Goal: Contribute content: Add original content to the website for others to see

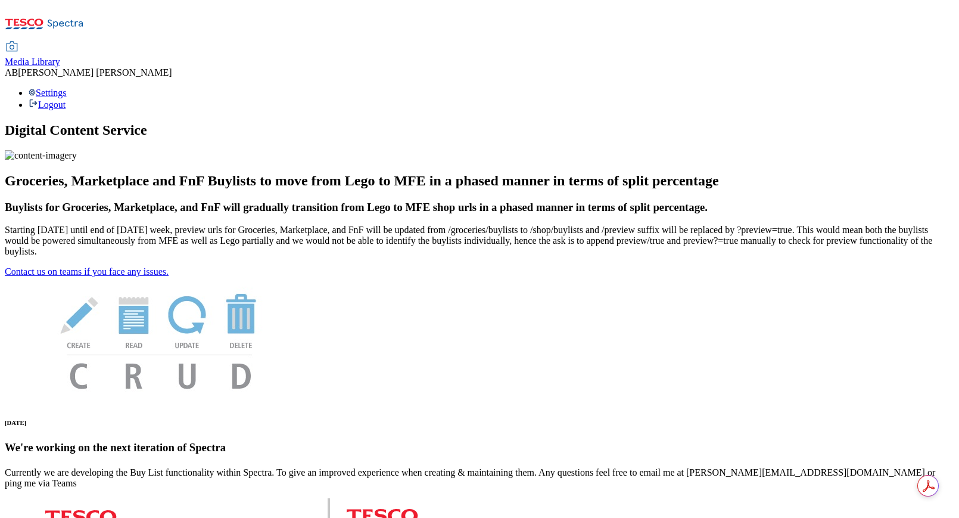
click at [60, 57] on span "Media Library" at bounding box center [32, 62] width 55 height 10
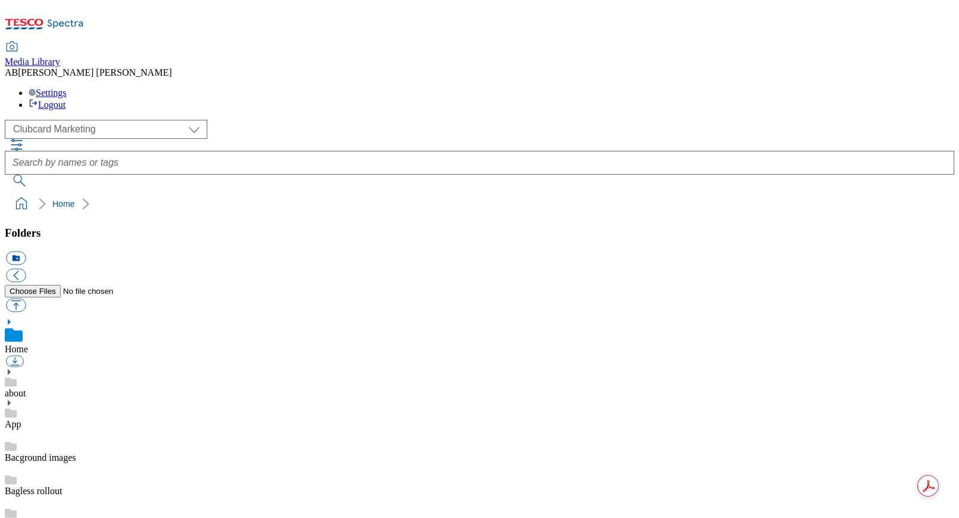
scroll to position [39, 0]
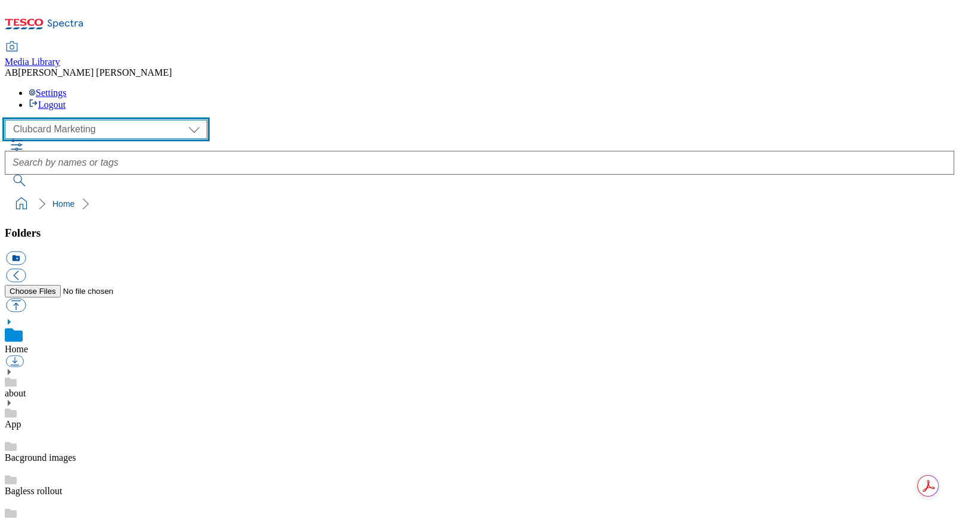
click at [60, 120] on select "Clubcard Marketing Dotcom UK GHS Marketing UK GHS Product UK GHS ROI" at bounding box center [106, 129] width 202 height 19
select select "flare-ghs-mktg"
click at [8, 120] on select "Clubcard Marketing Dotcom UK GHS Marketing UK GHS Product UK GHS ROI" at bounding box center [106, 129] width 202 height 19
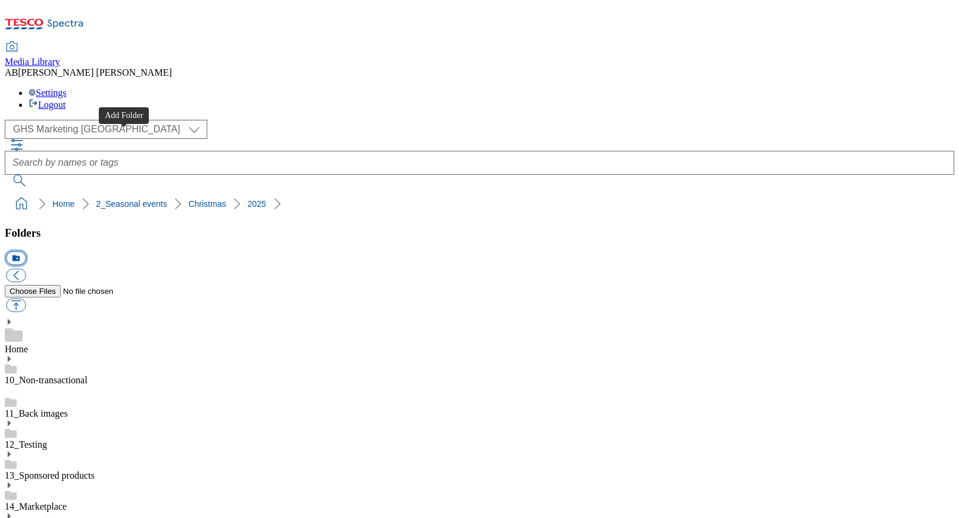
click at [26, 251] on button "icon_new_folder" at bounding box center [16, 258] width 20 height 14
paste input "Xmas gifting capsule buylist_4"
type input "Xmas gifting capsule buylist_4"
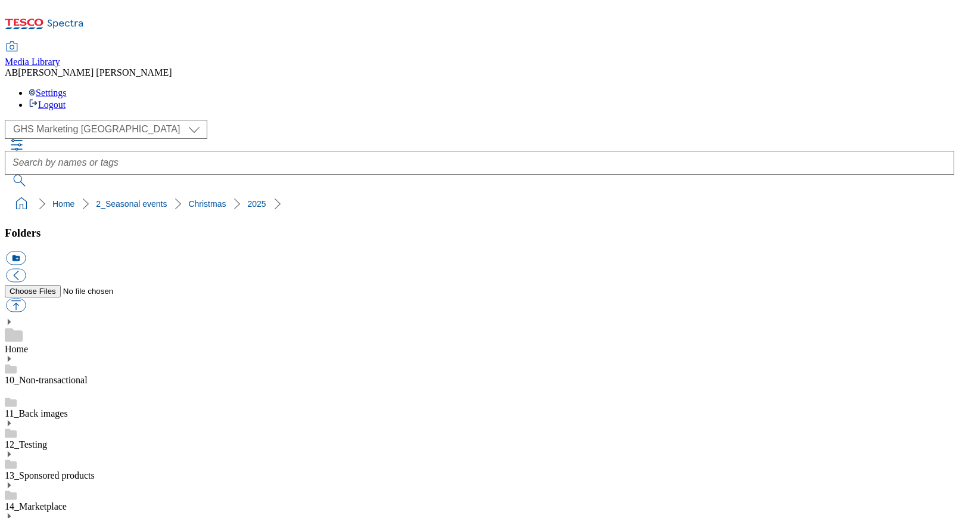
drag, startPoint x: 105, startPoint y: 414, endPoint x: 74, endPoint y: 417, distance: 30.5
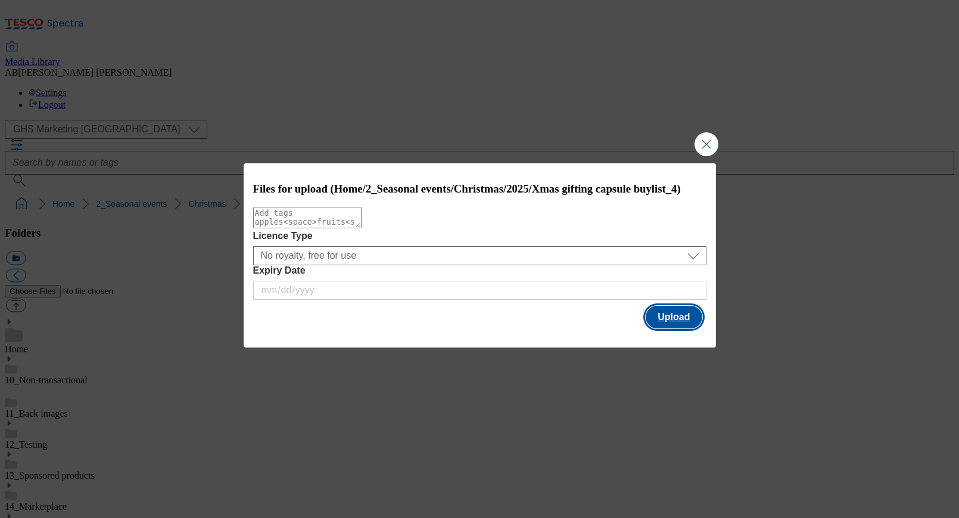
click at [699, 324] on button "Upload" at bounding box center [674, 317] width 56 height 23
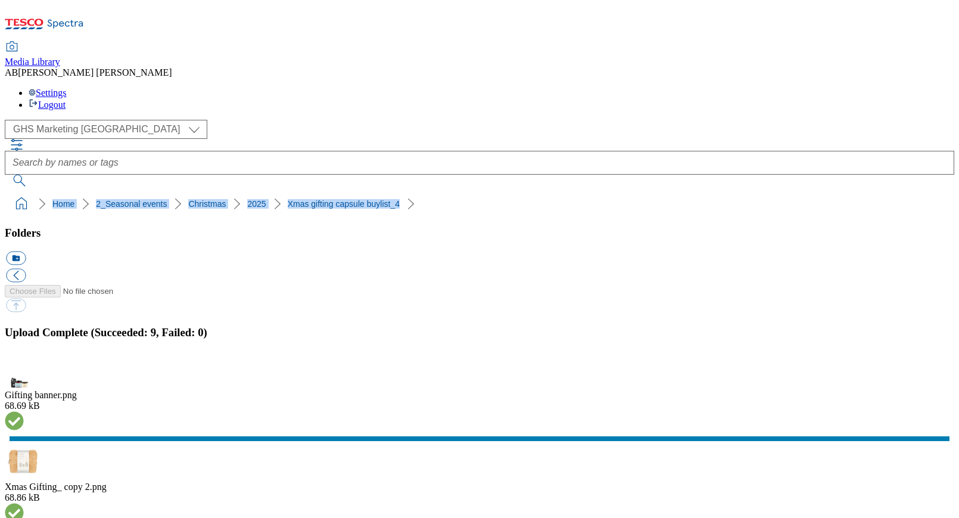
drag, startPoint x: 383, startPoint y: 107, endPoint x: -7, endPoint y: 102, distance: 389.5
copy ol "Home 2_Seasonal events Christmas 2025 Xmas gifting capsule buylist_4"
